Goal: Transaction & Acquisition: Purchase product/service

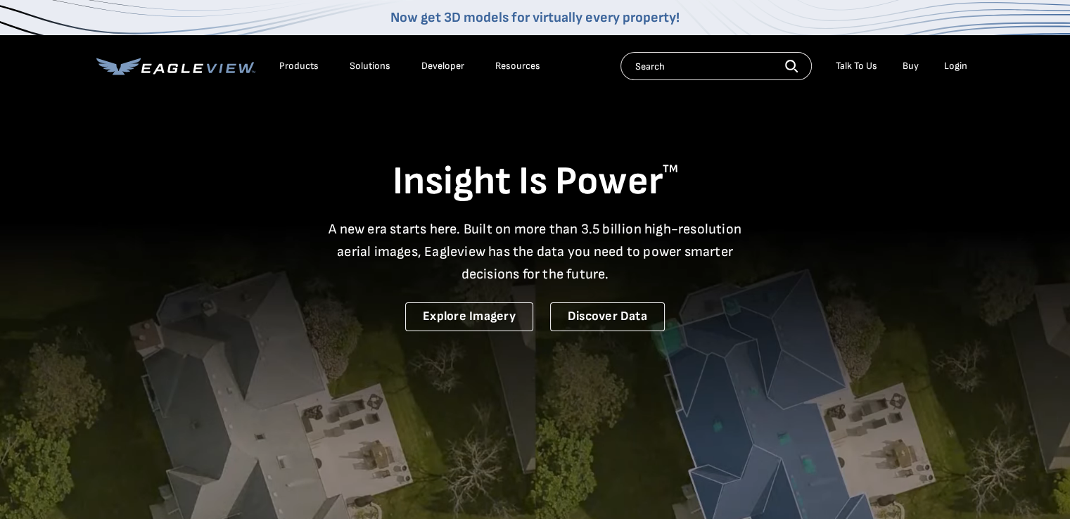
click at [949, 63] on div "Login" at bounding box center [955, 66] width 23 height 13
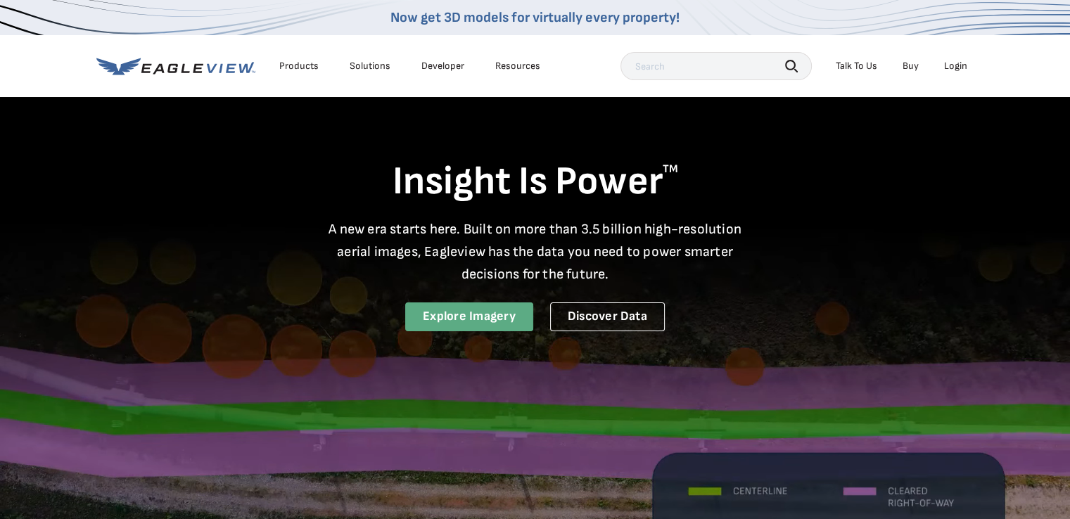
click at [459, 310] on link "Explore Imagery" at bounding box center [469, 316] width 128 height 29
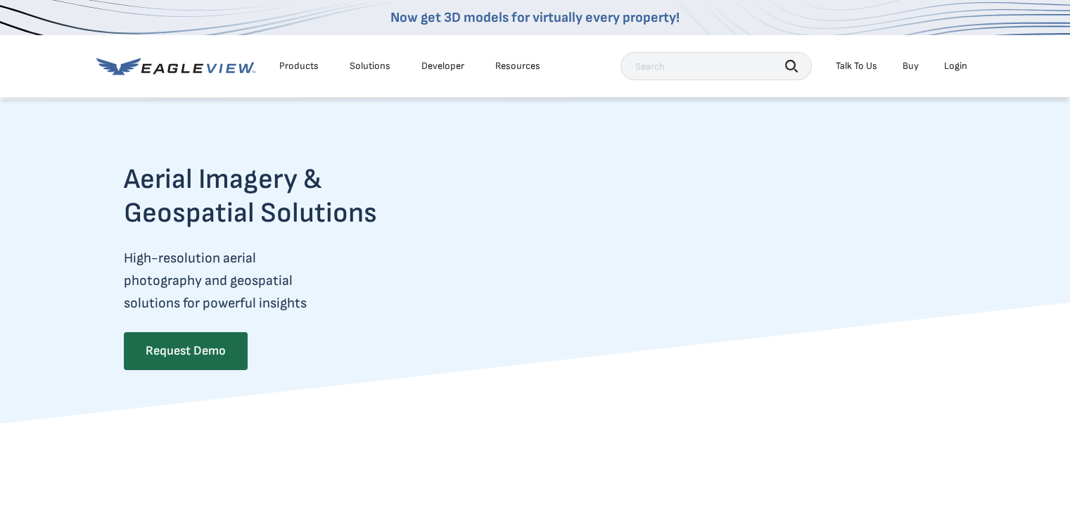
click at [952, 68] on div "Login" at bounding box center [955, 66] width 23 height 13
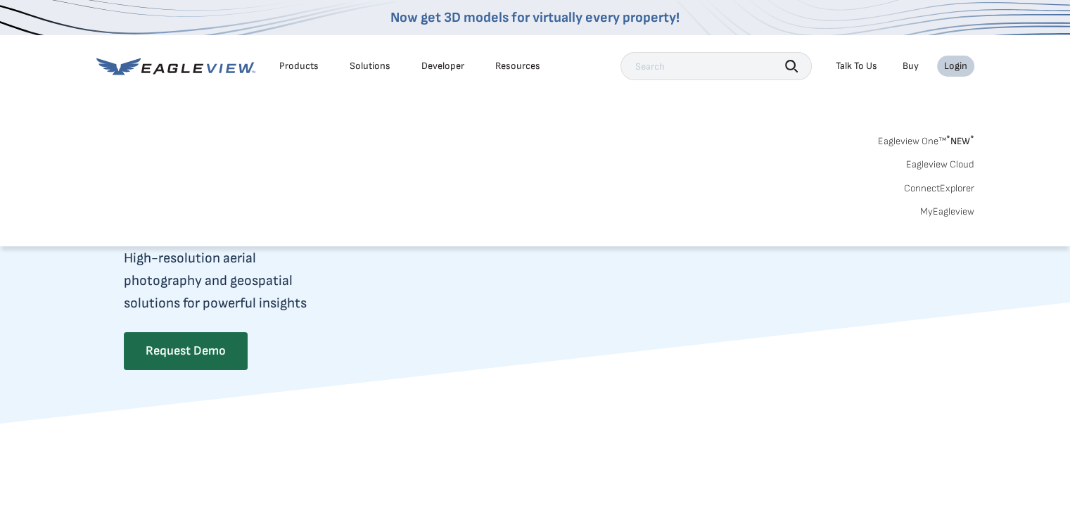
click at [949, 210] on link "MyEagleview" at bounding box center [947, 211] width 54 height 13
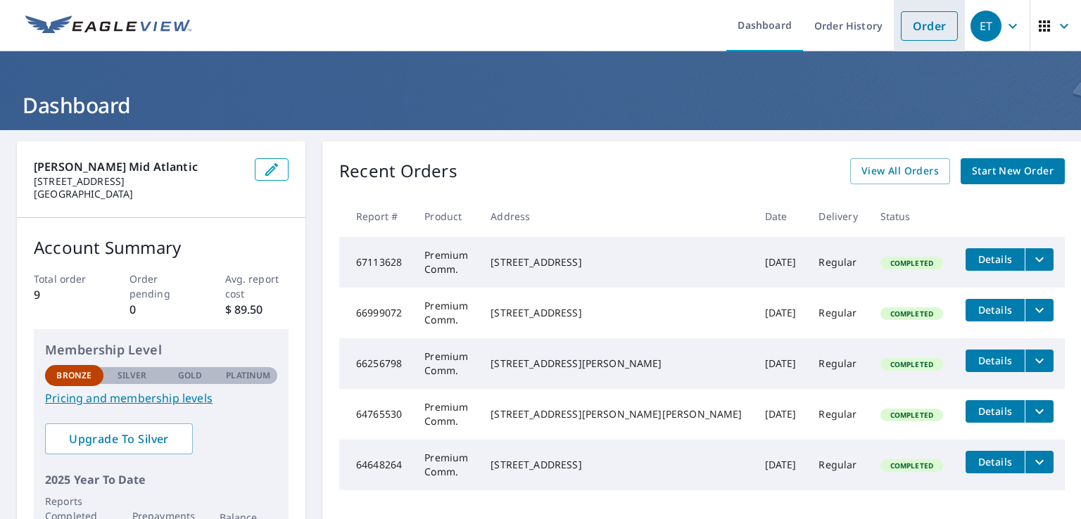
click at [913, 15] on link "Order" at bounding box center [928, 26] width 57 height 30
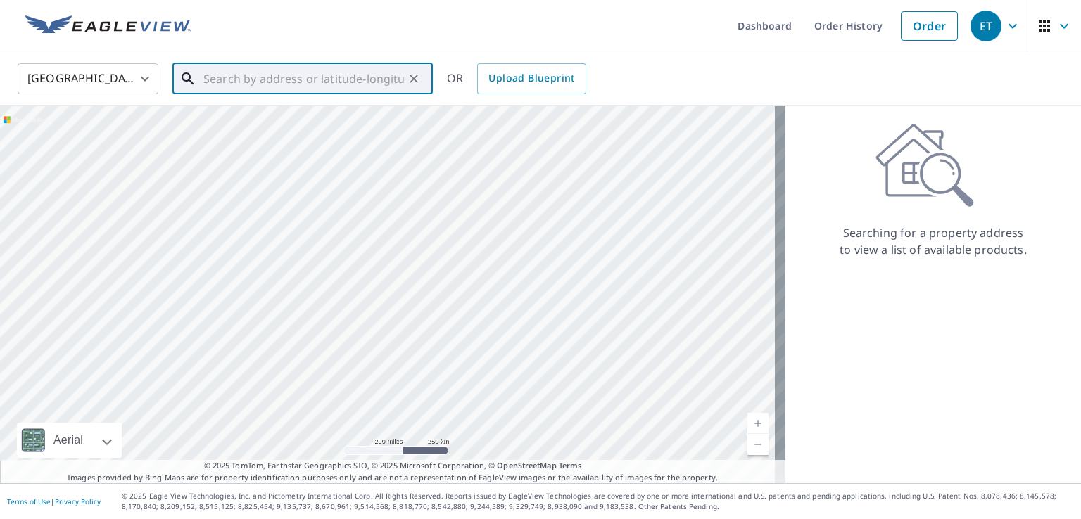
click at [250, 82] on input "text" at bounding box center [303, 78] width 200 height 39
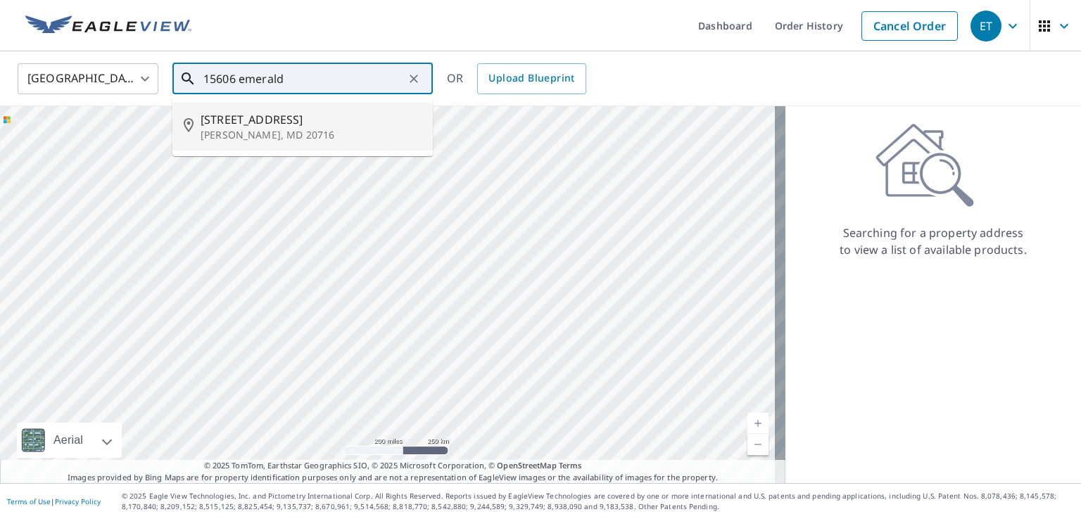
click at [251, 117] on span "[STREET_ADDRESS]" at bounding box center [310, 119] width 221 height 17
type input "[STREET_ADDRESS]"
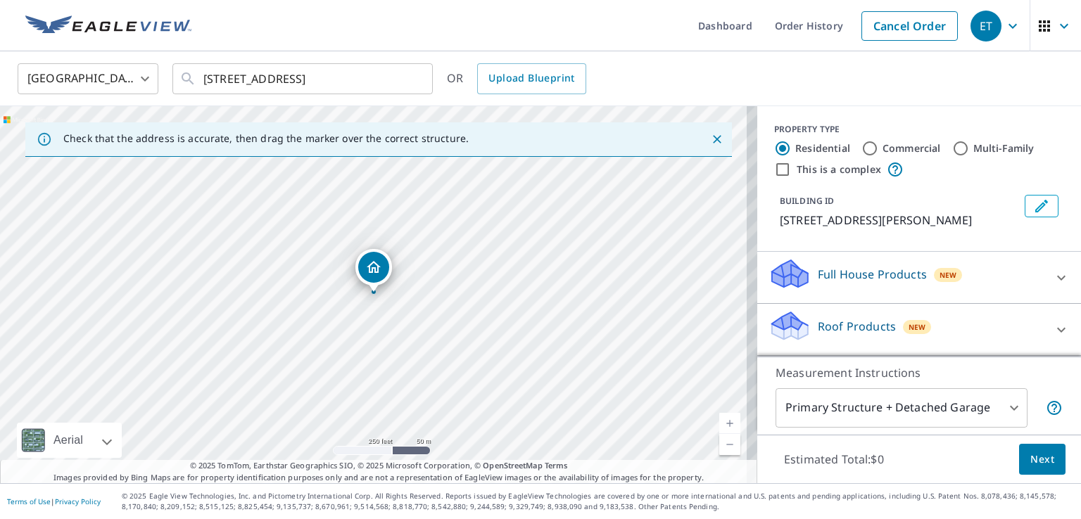
click at [867, 148] on div "Commercial" at bounding box center [900, 148] width 79 height 17
click at [861, 147] on input "Commercial" at bounding box center [869, 148] width 17 height 17
radio input "true"
type input "4"
click at [775, 169] on input "This is a complex" at bounding box center [782, 169] width 17 height 17
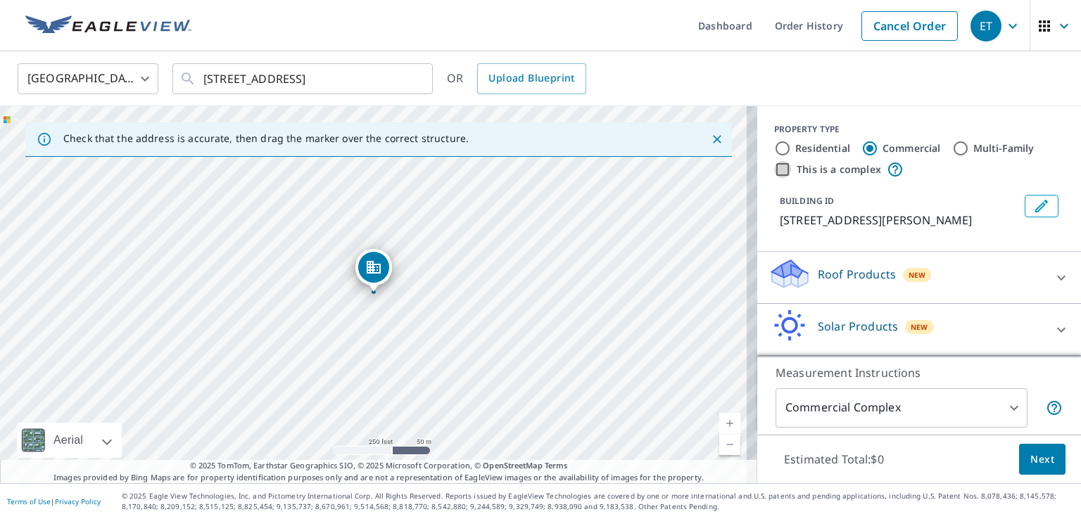
checkbox input "true"
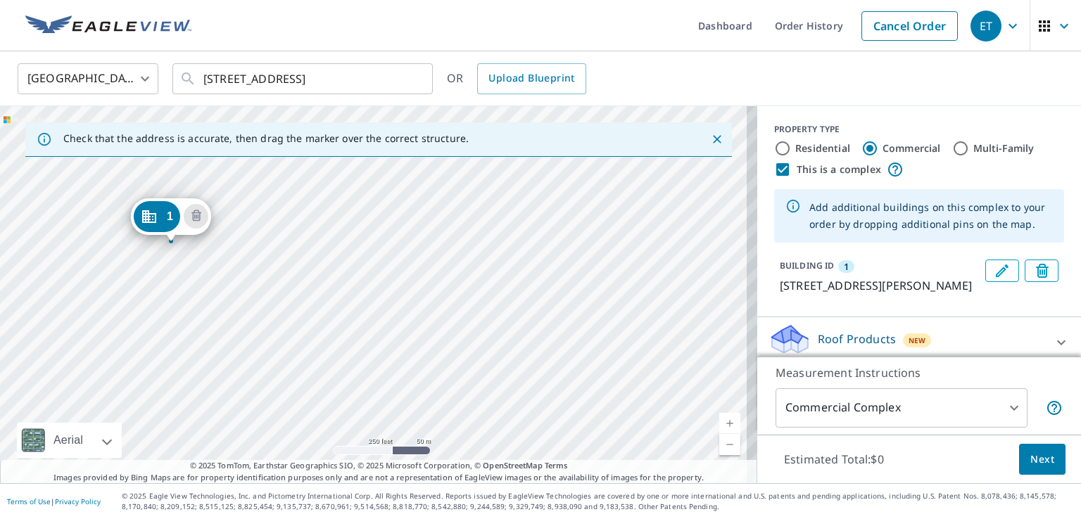
drag, startPoint x: 362, startPoint y: 267, endPoint x: 159, endPoint y: 216, distance: 208.8
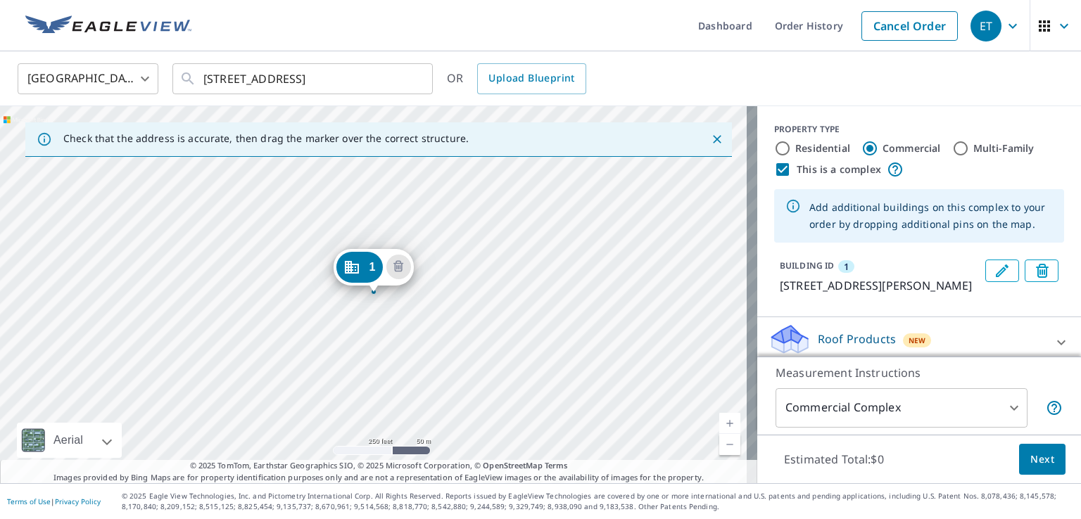
click at [510, 290] on div "1 15401 Emerald Way Bowie, MD 20716" at bounding box center [378, 294] width 757 height 377
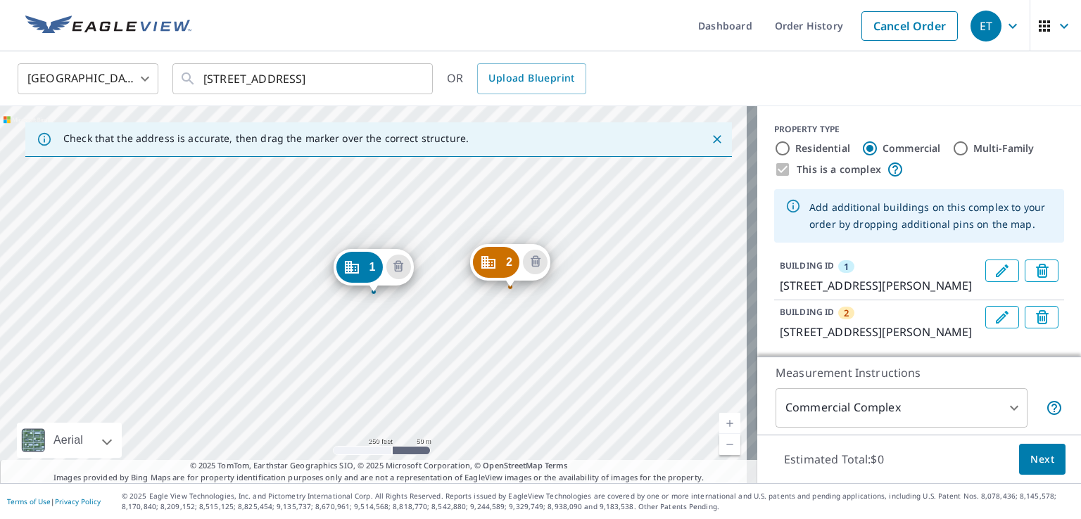
click at [594, 288] on div "2 15517 Emerald Way Bowie, MD 20716 1 15401 Emerald Way Bowie, MD 20716" at bounding box center [378, 294] width 757 height 377
click at [597, 288] on div "2 15517 Emerald Way Bowie, MD 20716 1 15401 Emerald Way Bowie, MD 20716" at bounding box center [378, 294] width 757 height 377
click at [594, 288] on div "2 15517 Emerald Way Bowie, MD 20716 1 15401 Emerald Way Bowie, MD 20716" at bounding box center [378, 294] width 757 height 377
click at [611, 330] on div "2 15517 Emerald Way Bowie, MD 20716 3 15619 Emerald Way Bowie, MD 20716 1 15401…" at bounding box center [378, 294] width 757 height 377
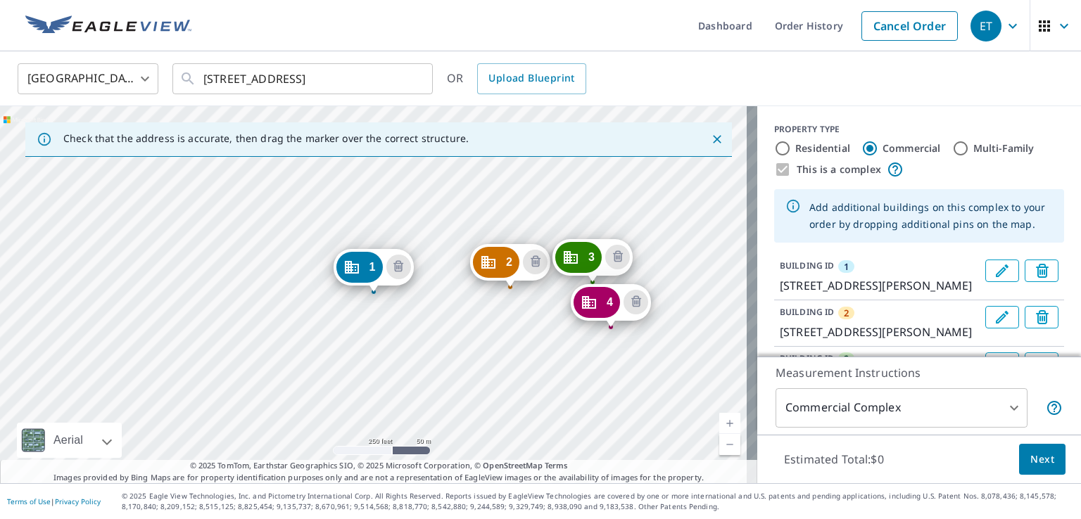
click at [507, 333] on div "2 15517 Emerald Way Bowie, MD 20716 3 15619 Emerald Way Bowie, MD 20716 4 15608…" at bounding box center [378, 294] width 757 height 377
click at [410, 345] on div "2 15517 Emerald Way Bowie, MD 20716 3 15619 Emerald Way Bowie, MD 20716 4 15608…" at bounding box center [378, 294] width 757 height 377
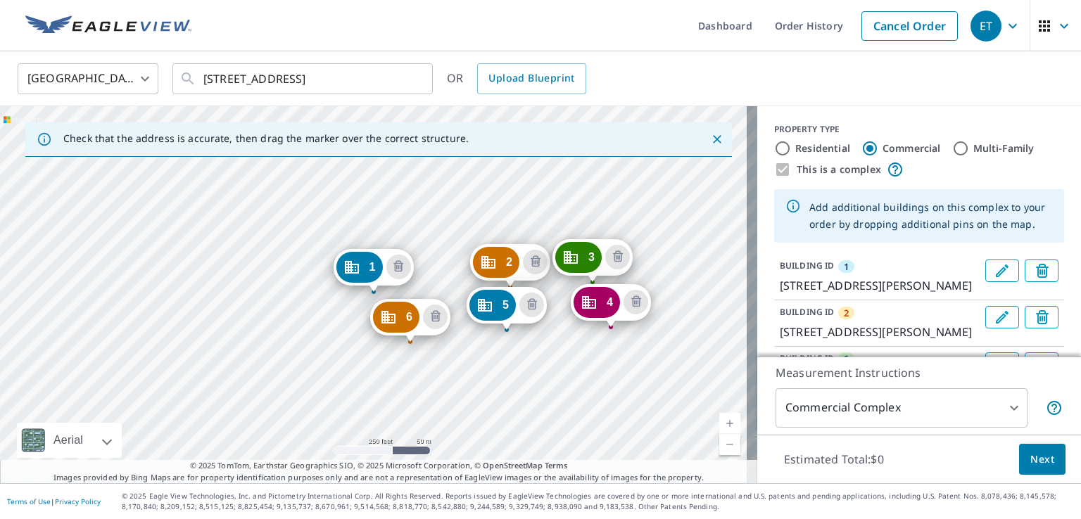
click at [447, 267] on div "2 15517 Emerald Way Bowie, MD 20716 3 15619 Emerald Way Bowie, MD 20716 4 15608…" at bounding box center [378, 294] width 757 height 377
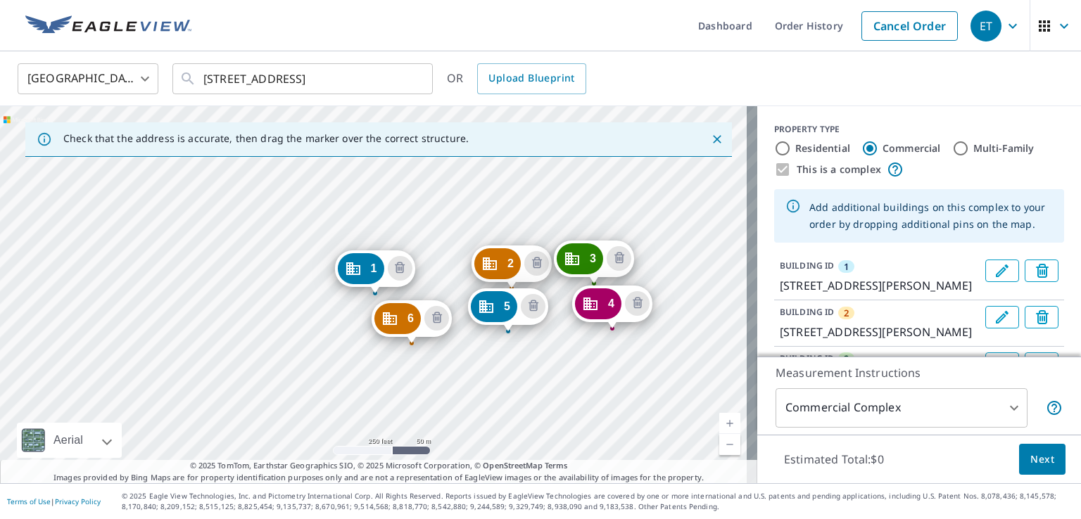
click at [446, 267] on div "2 15517 Emerald Way Bowie, MD 20716 3 15619 Emerald Way Bowie, MD 20716 4 15608…" at bounding box center [378, 294] width 757 height 377
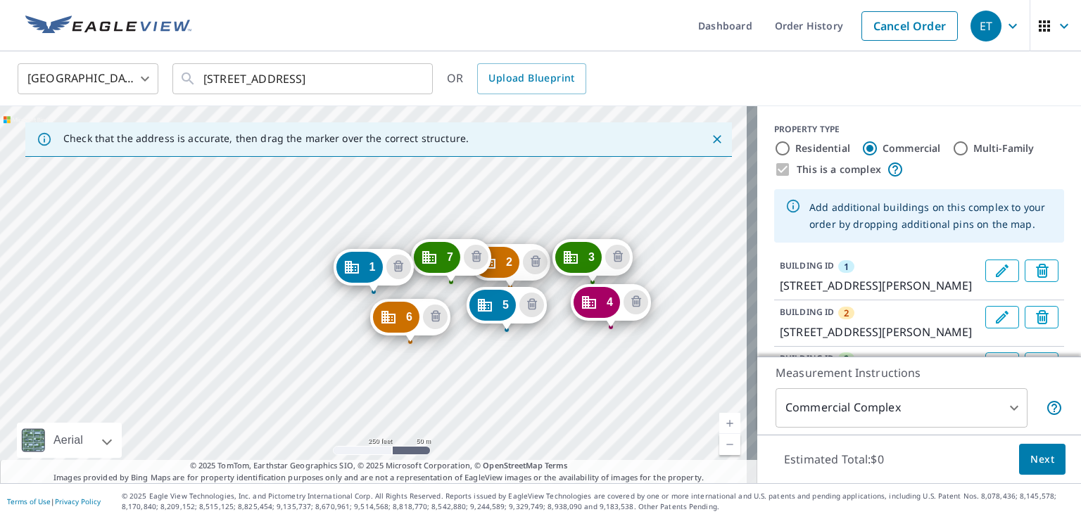
drag, startPoint x: 435, startPoint y: 239, endPoint x: 442, endPoint y: 259, distance: 20.7
click at [1030, 452] on span "Next" at bounding box center [1042, 460] width 24 height 18
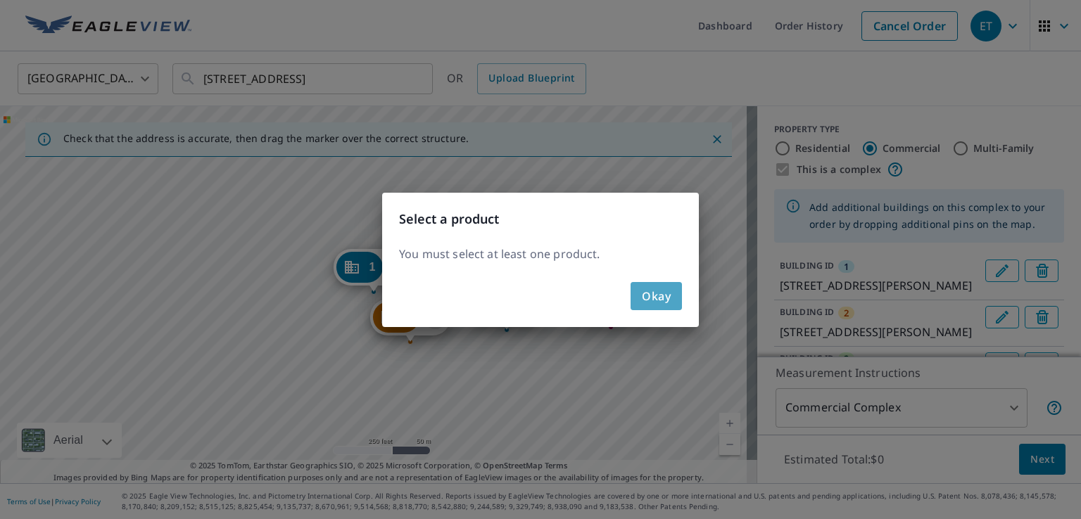
click at [659, 301] on span "Okay" at bounding box center [656, 296] width 29 height 20
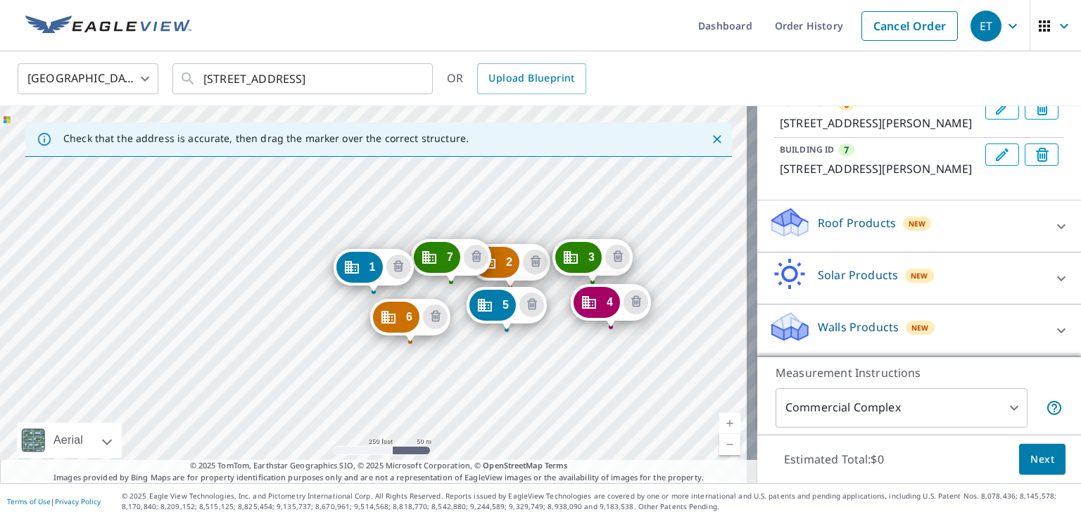
scroll to position [514, 0]
click at [903, 219] on div "New" at bounding box center [917, 224] width 29 height 14
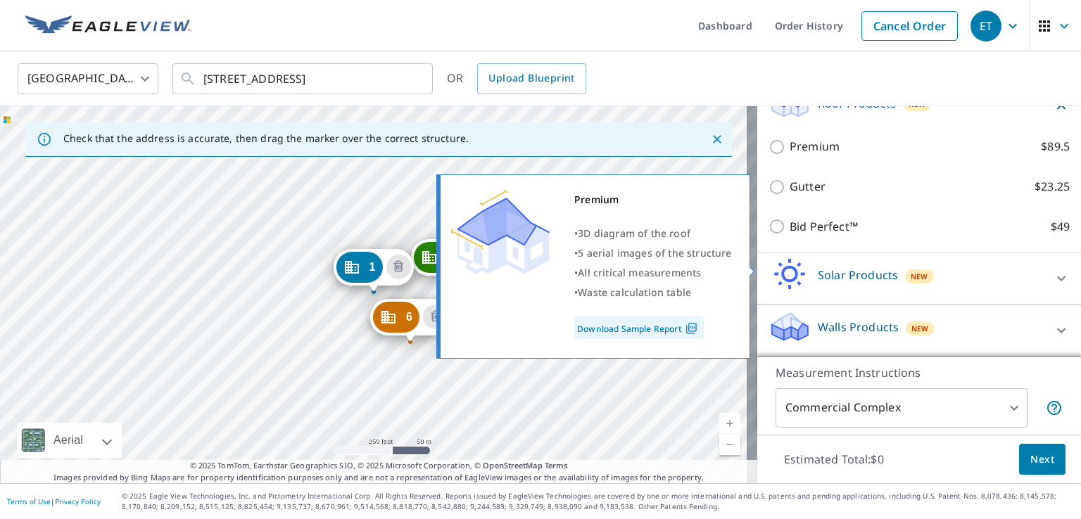
click at [768, 155] on input "Premium $89.5" at bounding box center [778, 147] width 21 height 17
checkbox input "true"
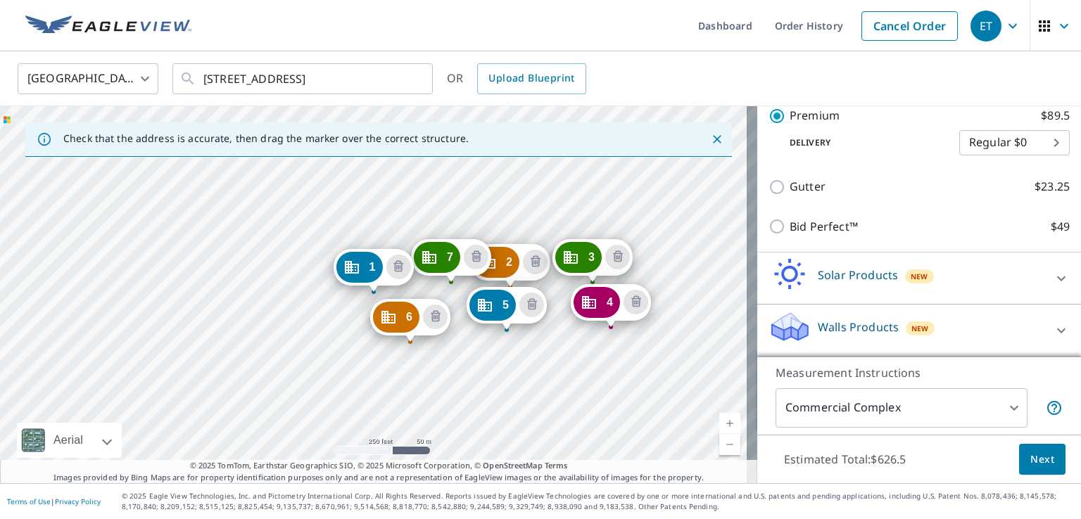
scroll to position [678, 0]
click at [1030, 455] on span "Next" at bounding box center [1042, 460] width 24 height 18
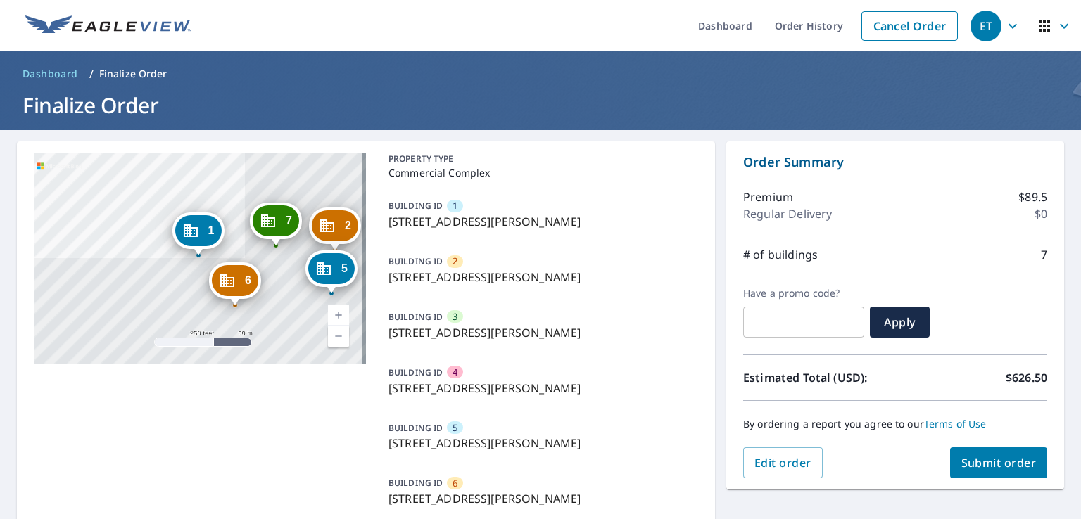
click at [985, 458] on span "Submit order" at bounding box center [998, 462] width 75 height 15
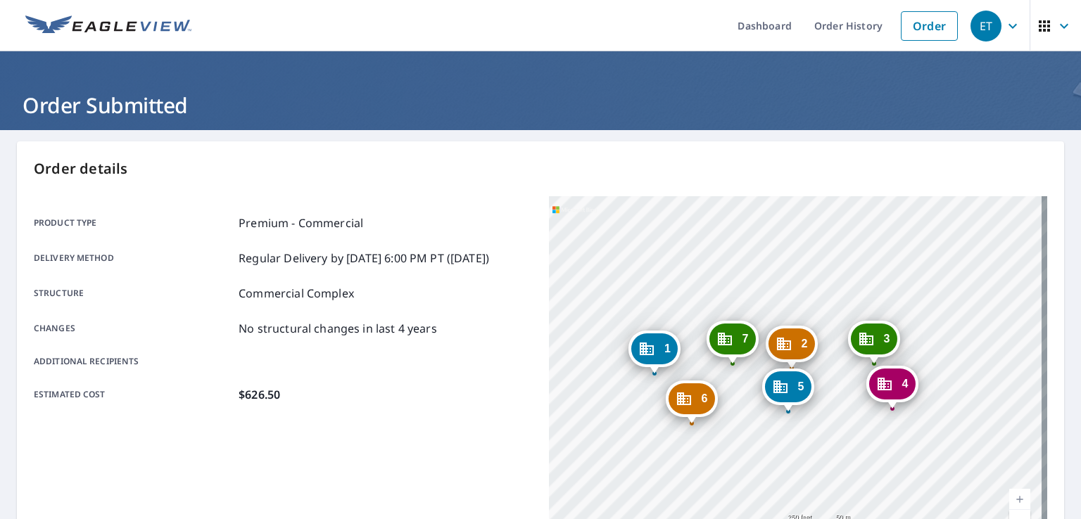
drag, startPoint x: 960, startPoint y: 435, endPoint x: 819, endPoint y: 439, distance: 140.8
click at [819, 439] on div "2 15517 Emerald Way Bowie, MD 20716 3 15619 Emerald Way Bowie, MD 20716 4 15608…" at bounding box center [798, 372] width 498 height 352
